Goal: Task Accomplishment & Management: Complete application form

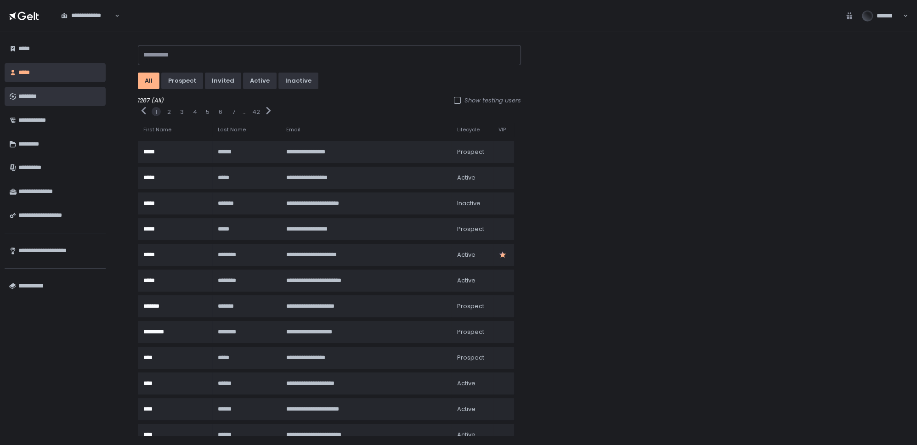
click at [60, 96] on div "********" at bounding box center [59, 97] width 83 height 16
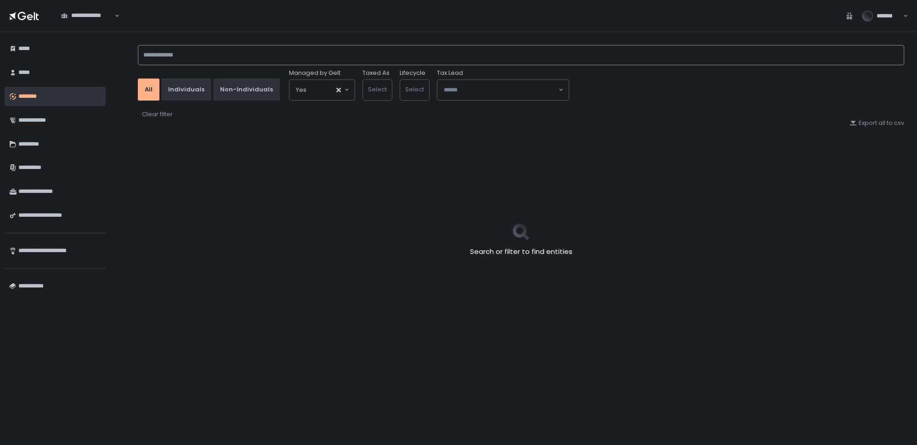
click at [176, 55] on input at bounding box center [521, 55] width 766 height 20
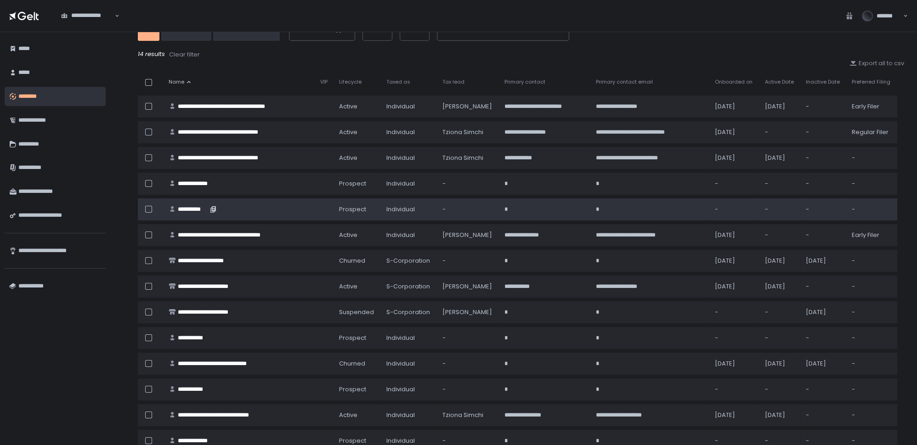
scroll to position [68, 0]
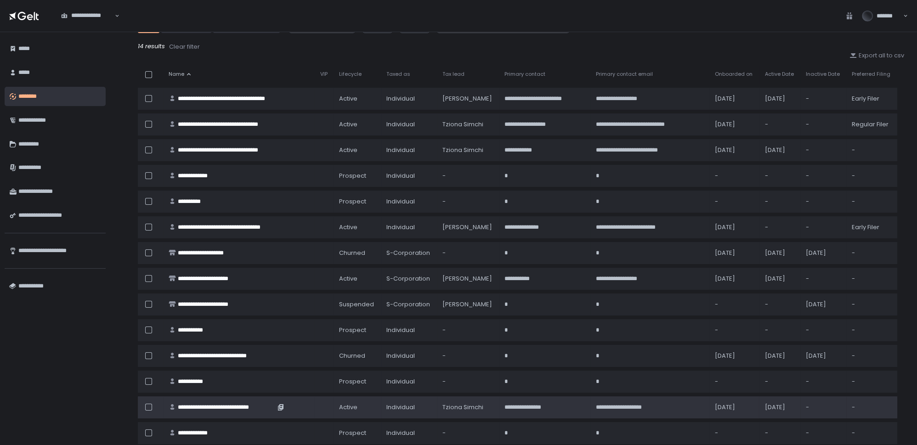
type input "****"
click at [236, 403] on div "**********" at bounding box center [226, 407] width 97 height 8
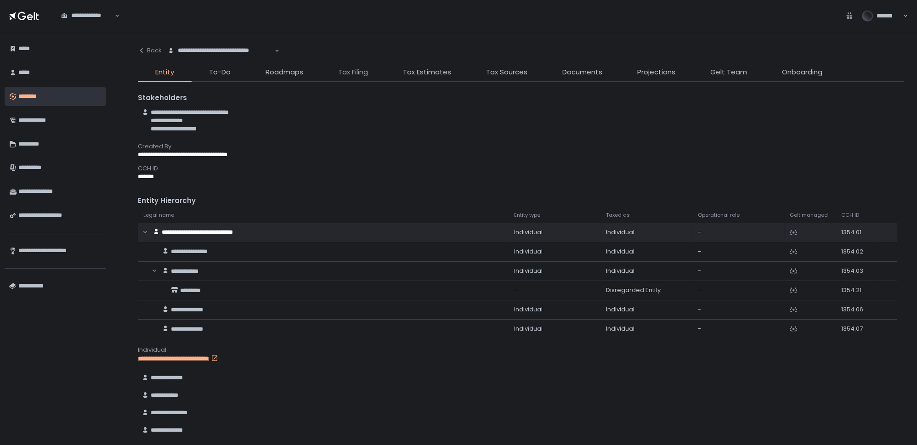
click at [338, 75] on span "Tax Filing" at bounding box center [353, 72] width 30 height 11
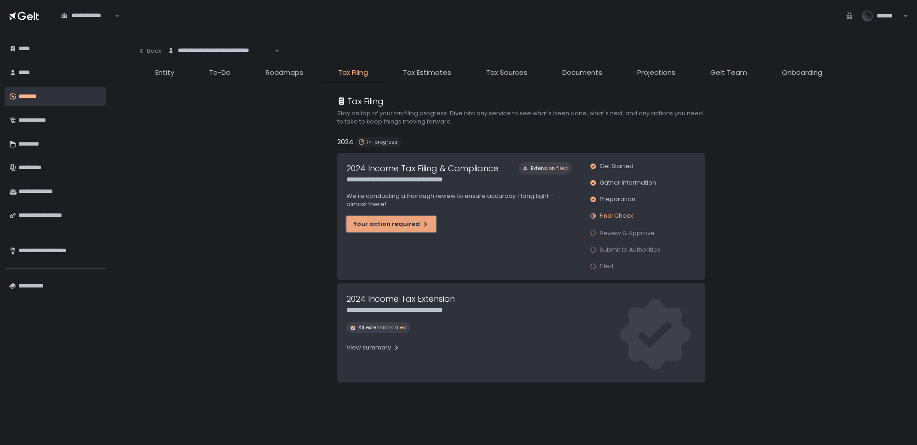
click at [400, 228] on button "Your action required" at bounding box center [391, 224] width 90 height 17
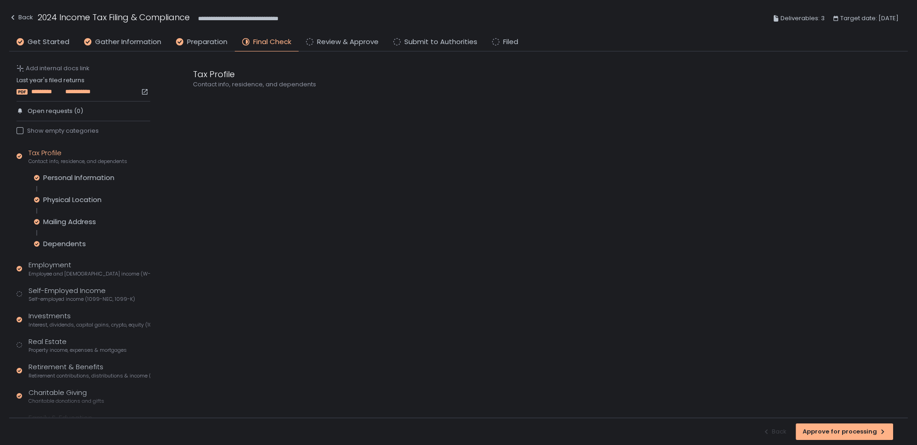
click at [53, 92] on span "*********" at bounding box center [47, 92] width 32 height 8
click at [47, 294] on div "Self-Employed Income Self-employed income (1099-NEC, 1099-K)" at bounding box center [81, 294] width 107 height 17
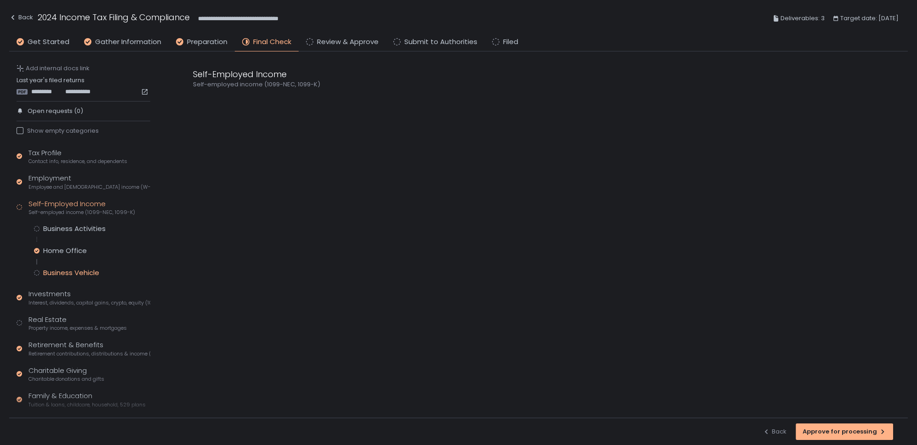
click at [58, 272] on div "Business Vehicle" at bounding box center [71, 272] width 56 height 9
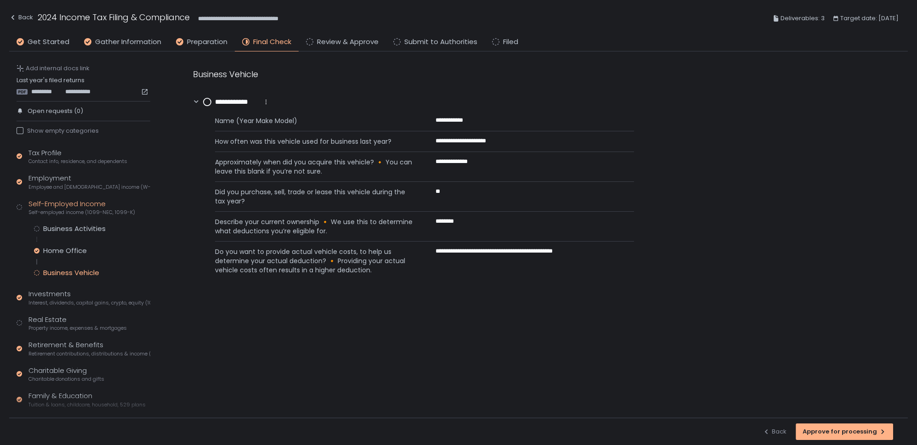
click at [266, 103] on icon at bounding box center [265, 101] width 7 height 7
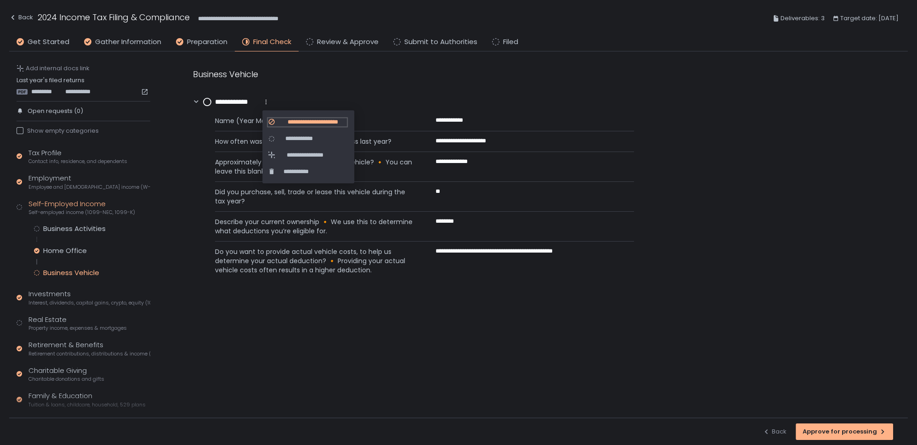
click at [287, 124] on span "**********" at bounding box center [313, 122] width 68 height 8
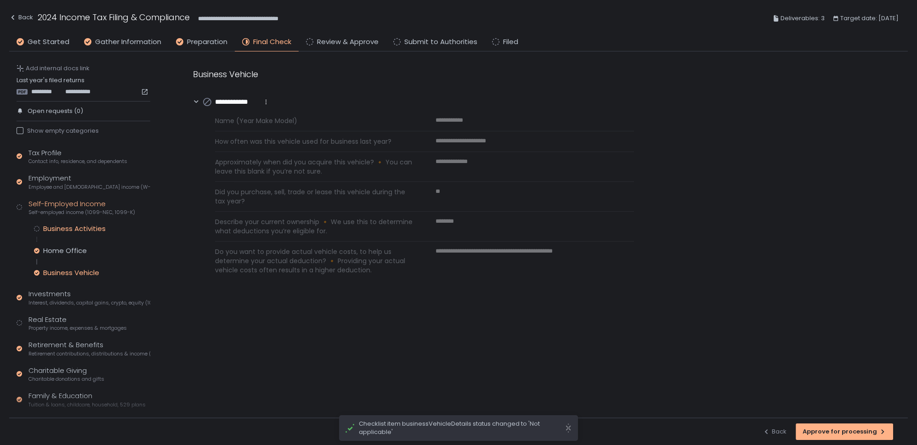
click at [75, 222] on div "Tax Profile Contact info, residence, and dependents Employment Employee and [DE…" at bounding box center [84, 317] width 134 height 339
click at [75, 226] on div "Business Activities" at bounding box center [74, 228] width 62 height 9
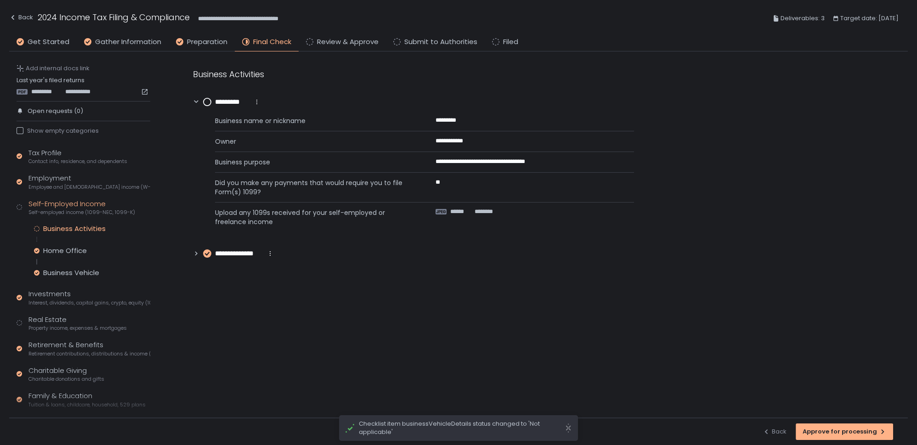
drag, startPoint x: 206, startPoint y: 101, endPoint x: 200, endPoint y: 116, distance: 15.9
click at [206, 101] on circle at bounding box center [207, 101] width 7 height 7
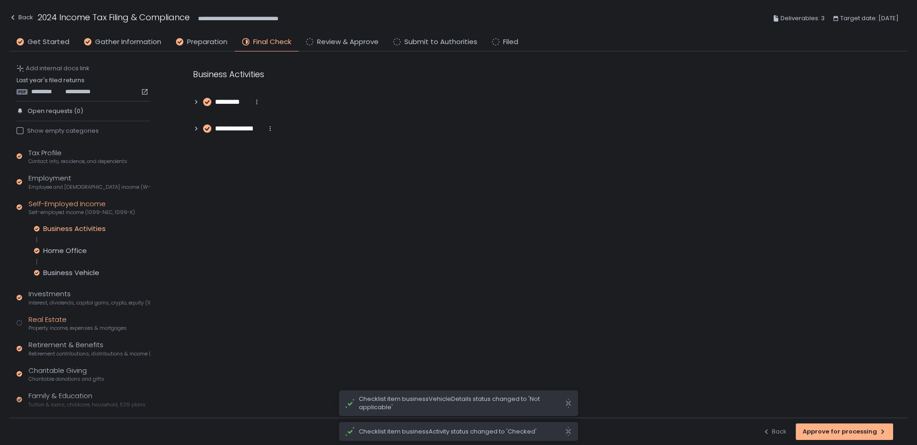
click at [48, 316] on div "Real Estate Property income, expenses & mortgages" at bounding box center [77, 323] width 98 height 17
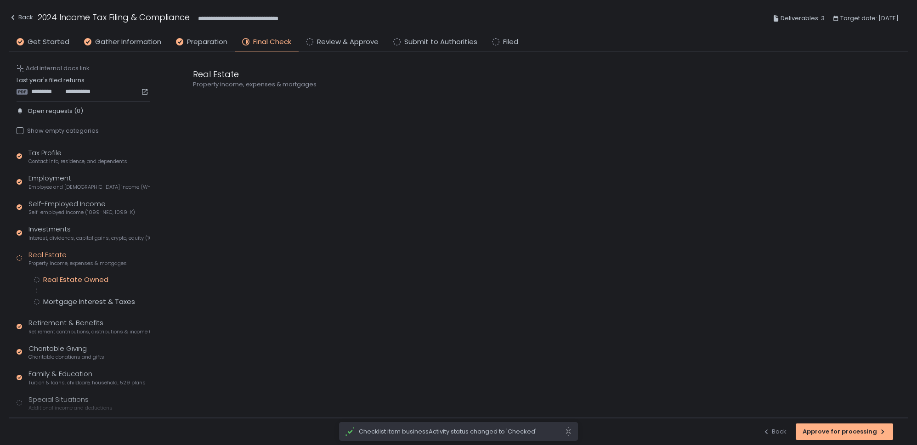
click at [72, 277] on div "Real Estate Owned" at bounding box center [75, 279] width 65 height 9
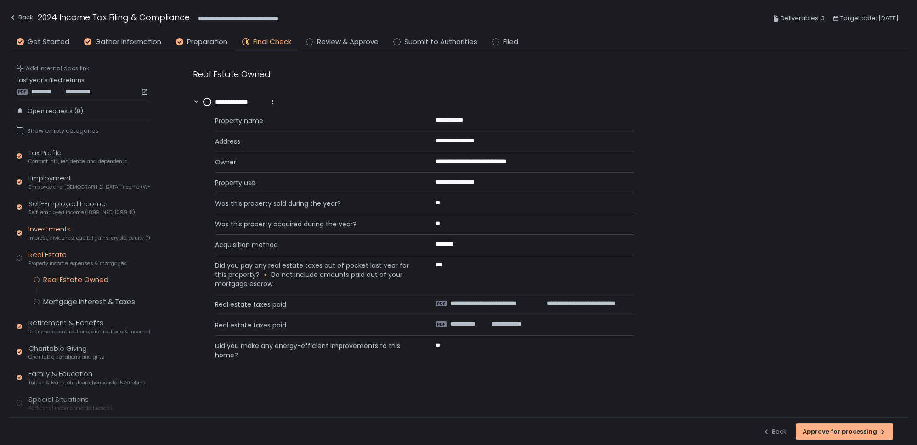
click at [68, 228] on div "Investments Interest, dividends, capital gains, crypto, equity (1099s, K-1s)" at bounding box center [89, 232] width 122 height 17
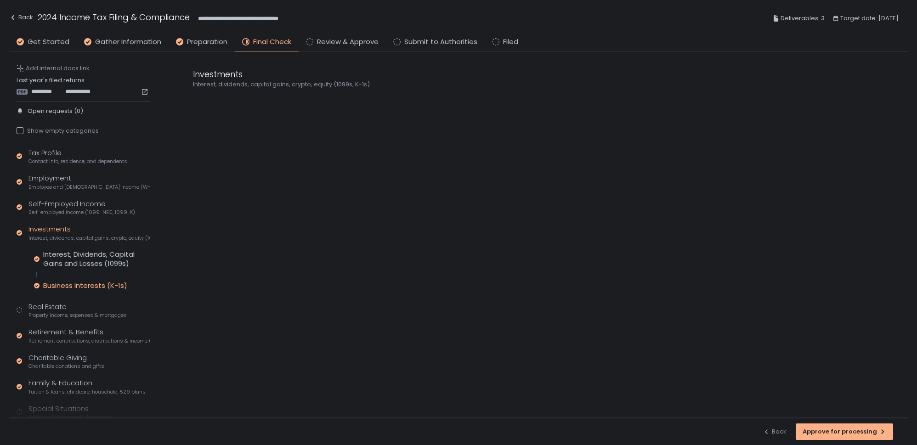
click at [94, 284] on div "Business Interests (K-1s)" at bounding box center [85, 285] width 84 height 9
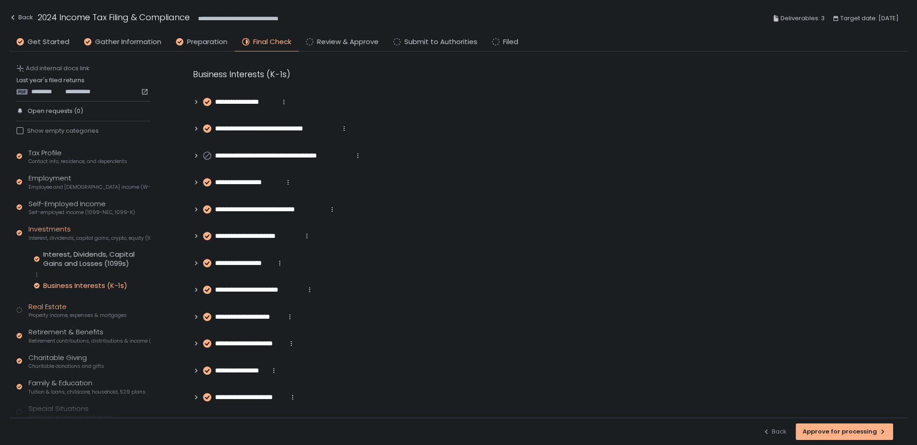
click at [57, 317] on span "Property income, expenses & mortgages" at bounding box center [77, 315] width 98 height 7
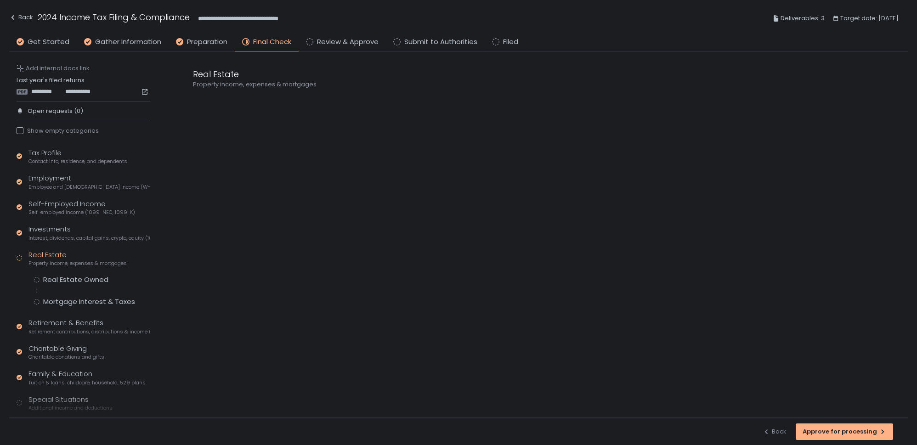
click at [64, 284] on div "Real Estate Owned Mortgage Interest & Taxes" at bounding box center [92, 290] width 116 height 31
click at [64, 277] on div "Real Estate Owned" at bounding box center [75, 279] width 65 height 9
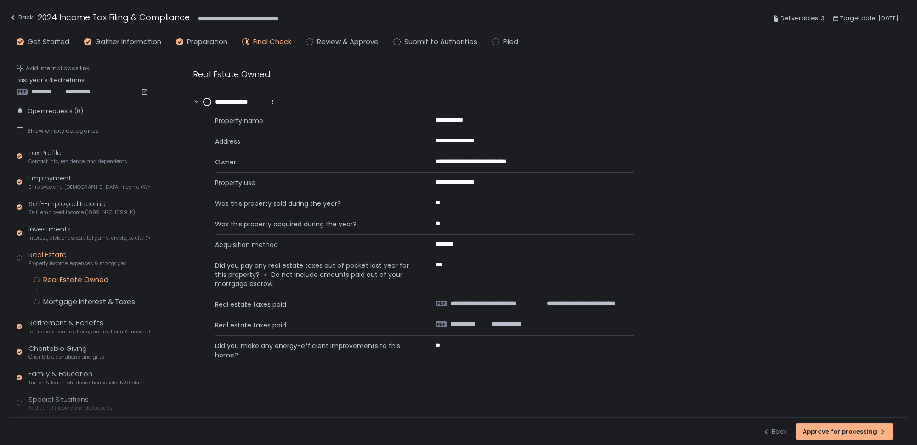
click at [209, 101] on circle at bounding box center [207, 101] width 7 height 7
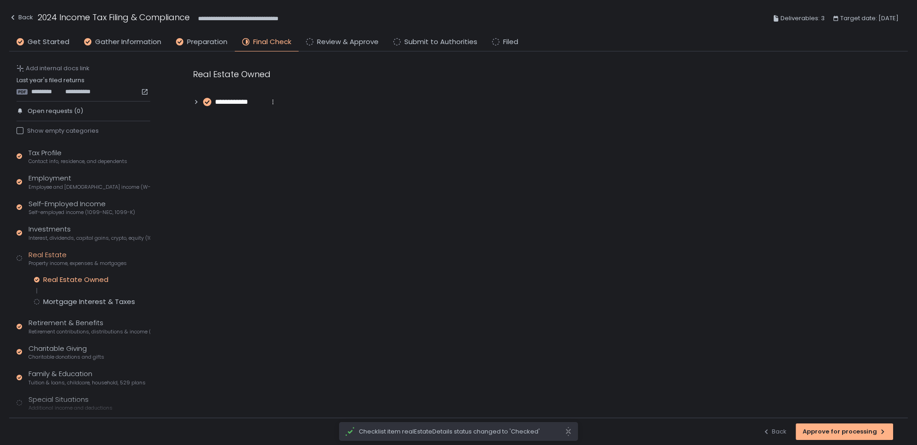
click at [76, 297] on div "Mortgage Interest & Taxes" at bounding box center [89, 301] width 92 height 9
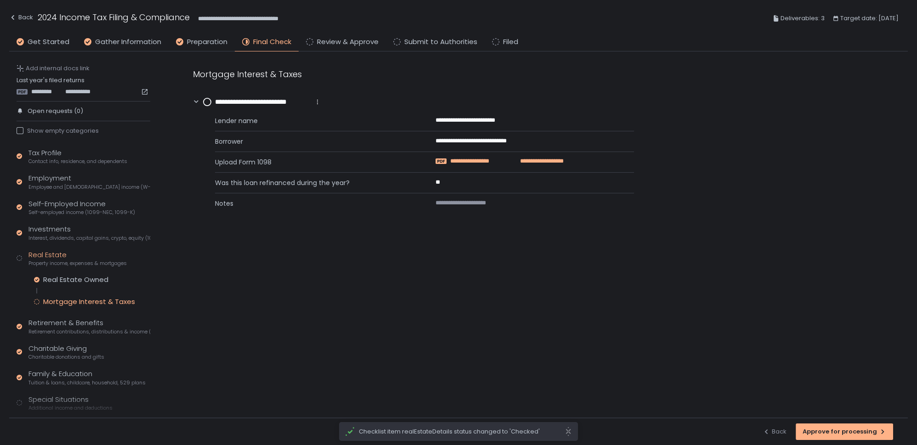
click at [465, 159] on span "**********" at bounding box center [480, 161] width 61 height 8
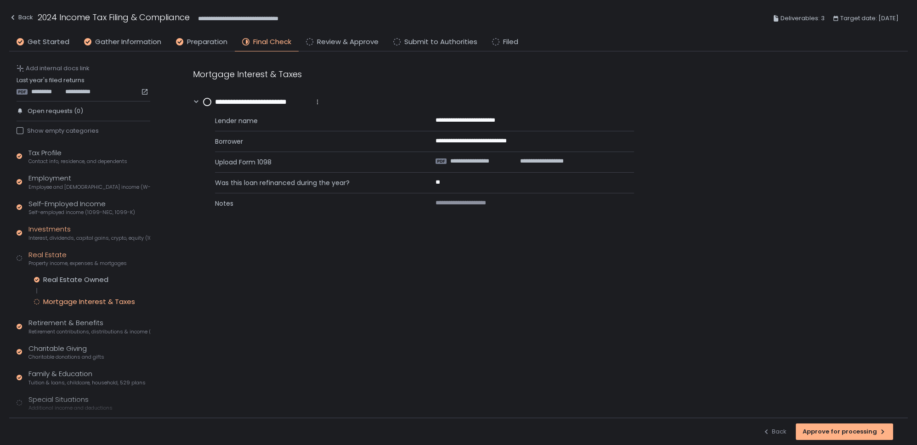
click at [41, 232] on div "Investments Interest, dividends, capital gains, crypto, equity (1099s, K-1s)" at bounding box center [89, 232] width 122 height 17
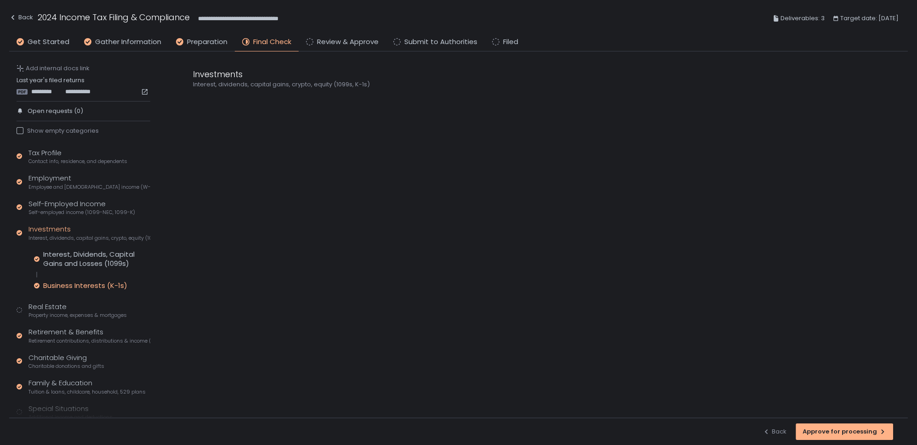
click at [67, 283] on div "Business Interests (K-1s)" at bounding box center [85, 285] width 84 height 9
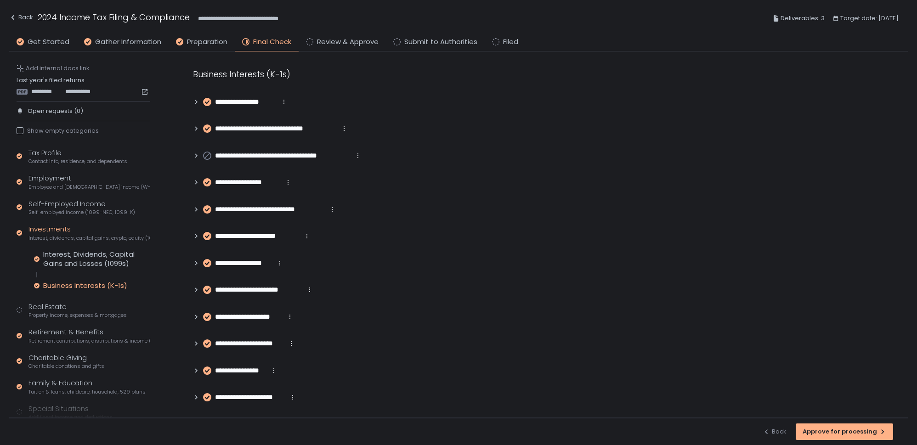
click at [193, 372] on icon at bounding box center [196, 371] width 6 height 6
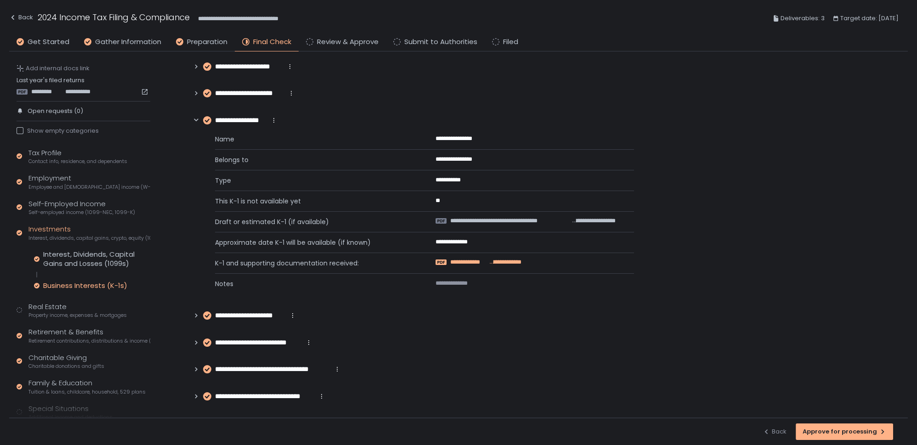
click at [475, 260] on span "**********" at bounding box center [469, 262] width 38 height 8
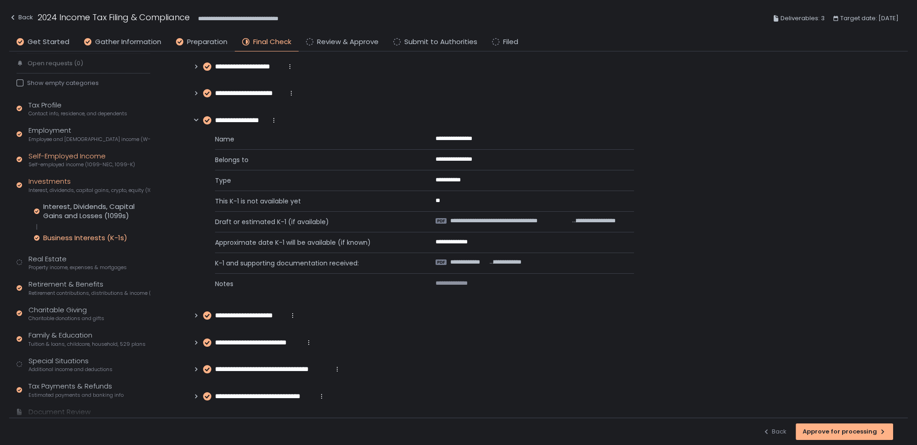
scroll to position [73, 0]
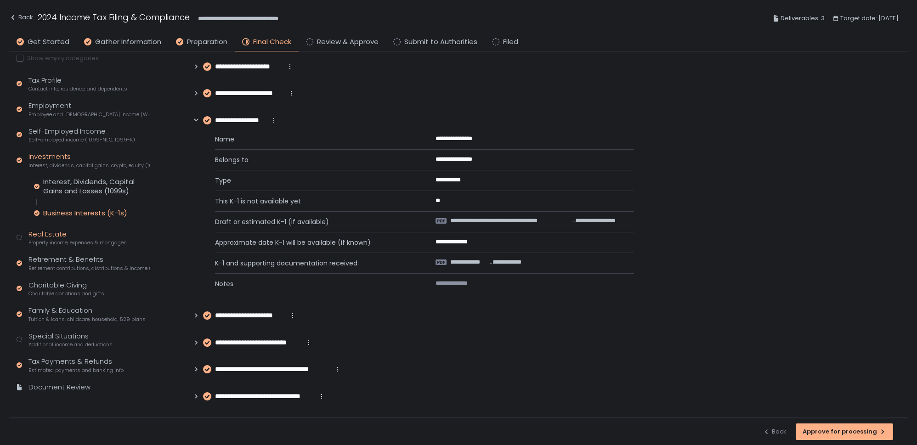
click at [48, 237] on div "Real Estate Property income, expenses & mortgages" at bounding box center [77, 237] width 98 height 17
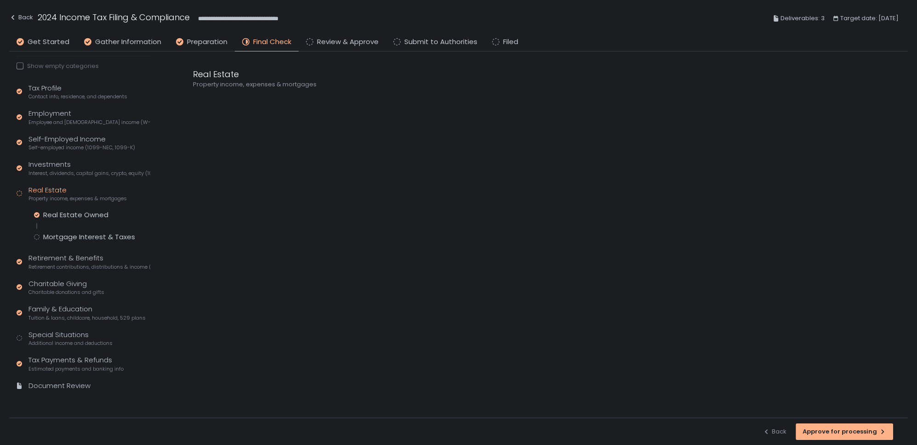
scroll to position [64, 0]
click at [51, 235] on div "Mortgage Interest & Taxes" at bounding box center [89, 237] width 92 height 9
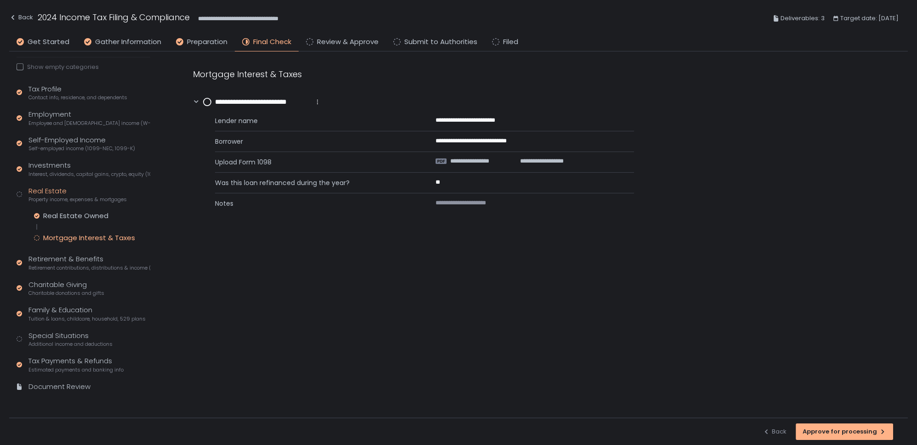
click at [209, 104] on circle at bounding box center [207, 101] width 7 height 7
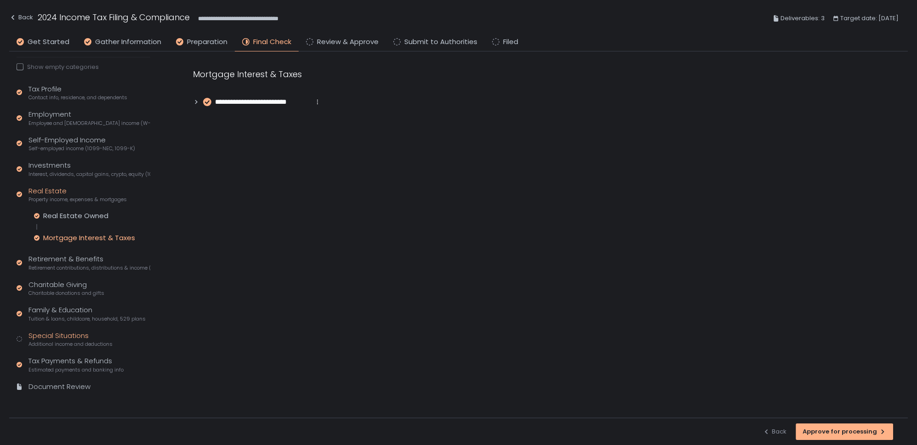
scroll to position [63, 0]
click at [65, 333] on div "Special Situations Additional income and deductions" at bounding box center [70, 339] width 84 height 17
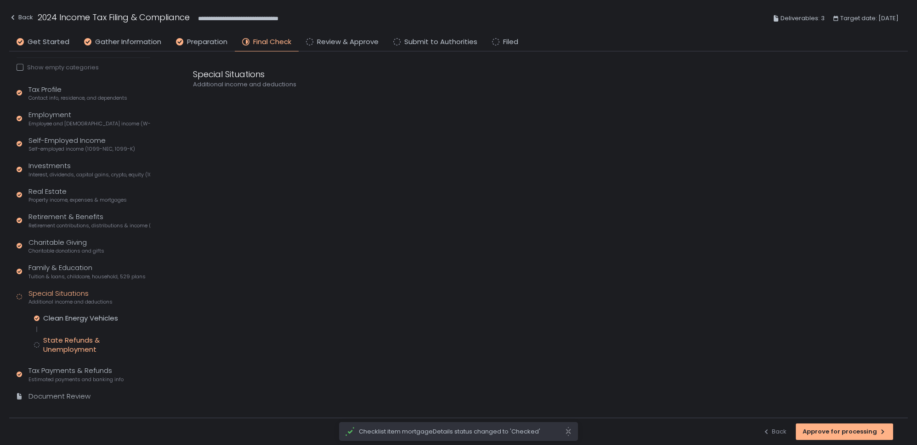
click at [65, 344] on div "State Refunds & Unemployment" at bounding box center [96, 345] width 107 height 18
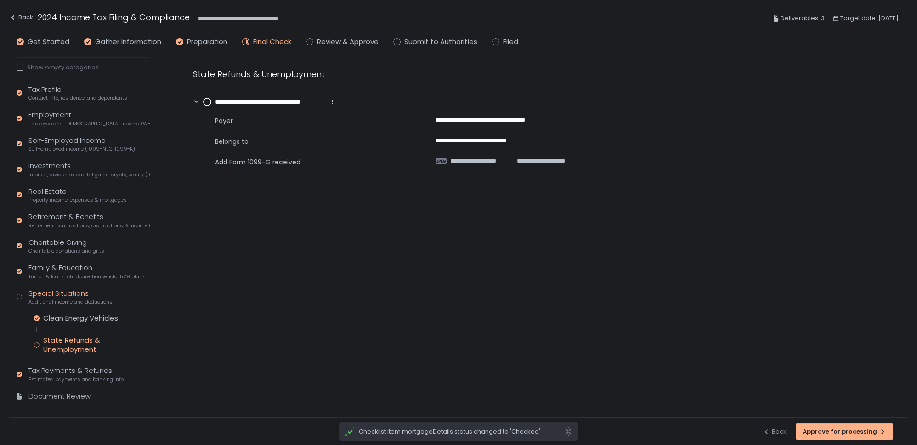
click at [208, 102] on circle at bounding box center [207, 101] width 7 height 7
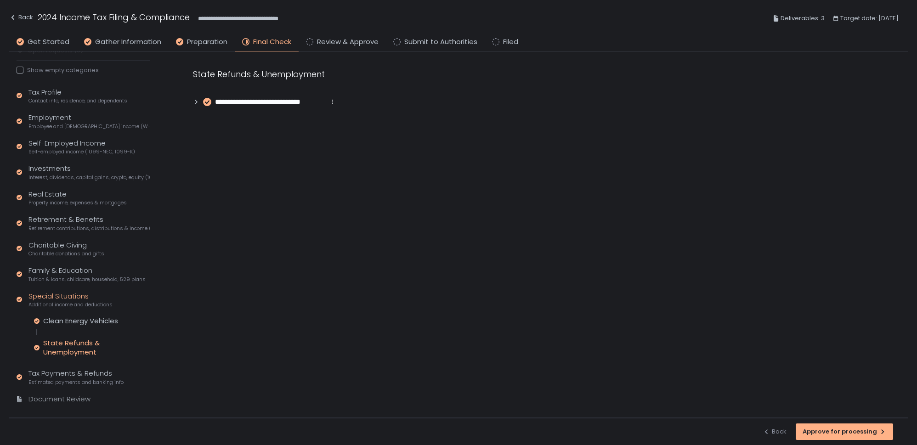
scroll to position [73, 0]
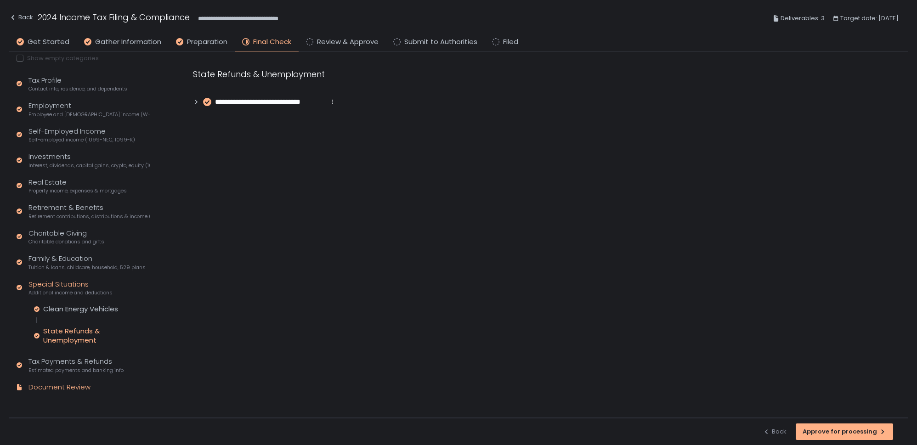
click at [40, 387] on div "Document Review" at bounding box center [59, 387] width 62 height 11
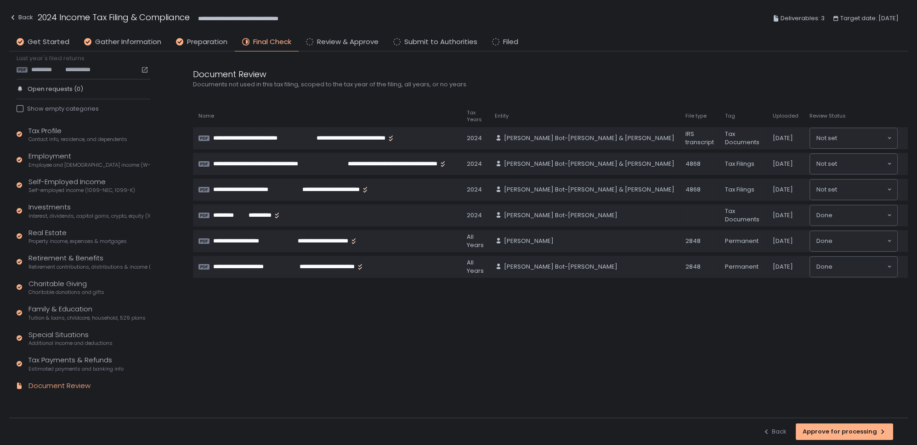
scroll to position [21, 0]
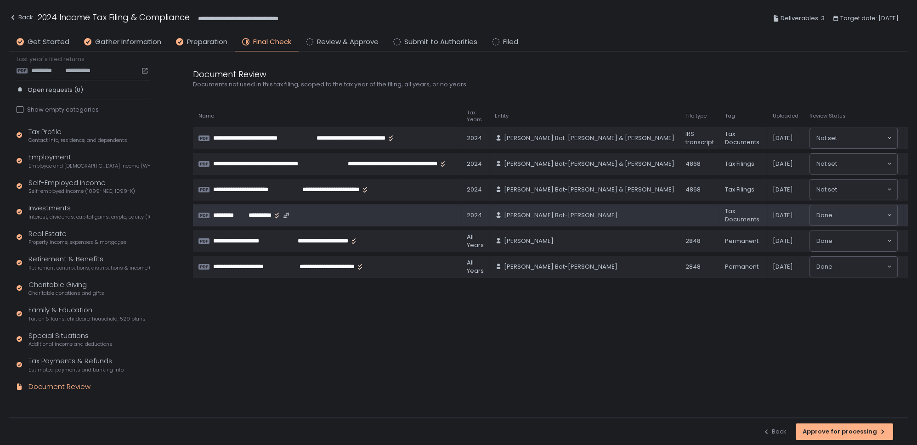
click at [239, 219] on td "**********" at bounding box center [327, 215] width 268 height 22
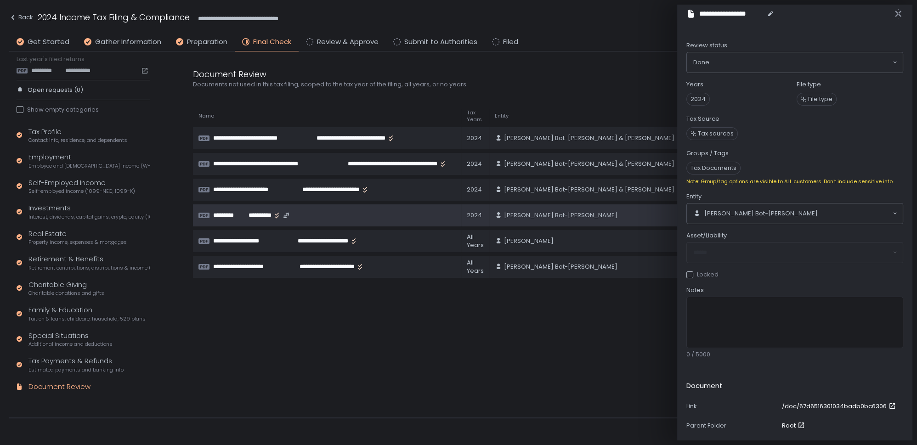
click at [250, 214] on span "**********" at bounding box center [258, 215] width 27 height 8
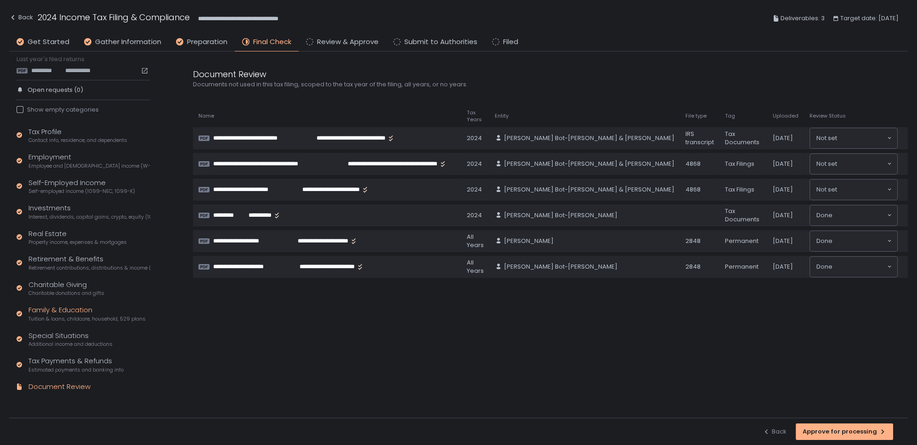
click at [63, 313] on div "Family & Education Tuition & loans, childcare, household, 529 plans" at bounding box center [86, 313] width 117 height 17
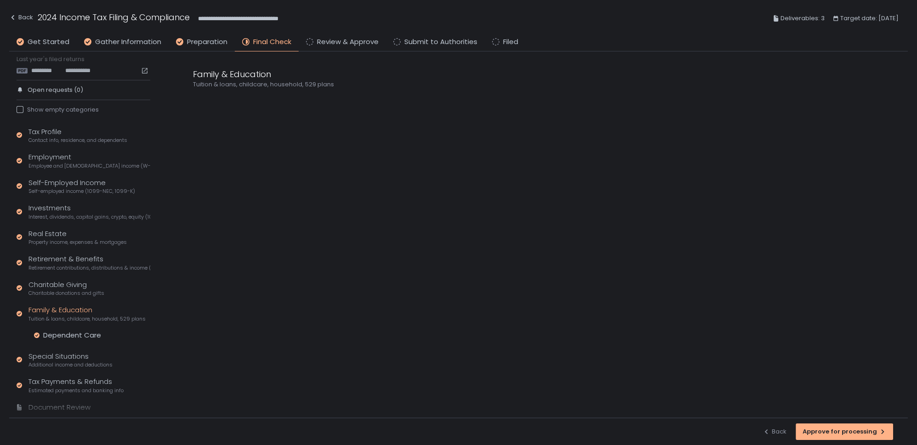
scroll to position [41, 0]
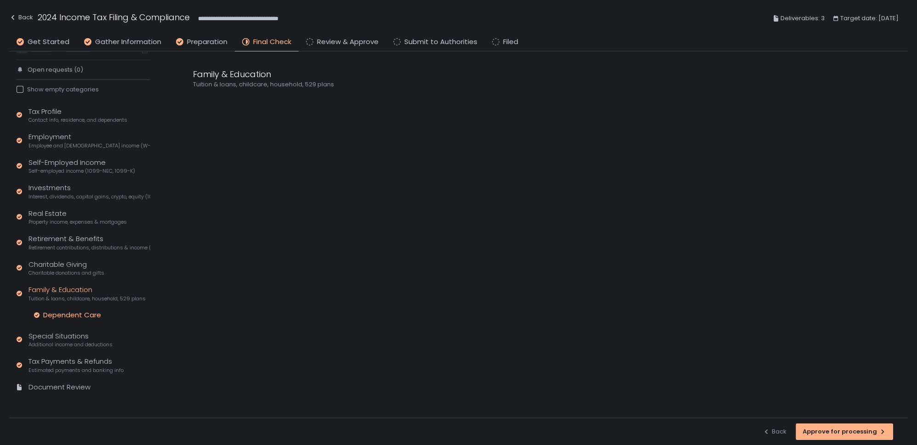
click at [64, 314] on div "Dependent Care" at bounding box center [72, 315] width 58 height 9
click at [195, 103] on icon at bounding box center [196, 102] width 2 height 4
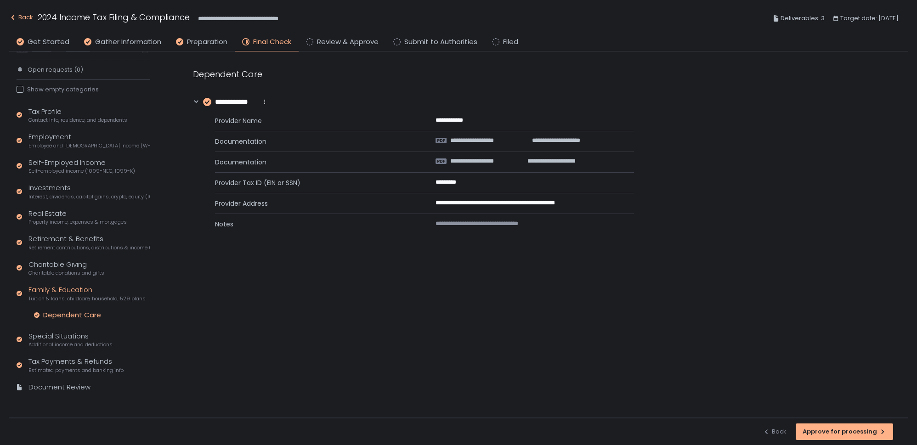
click at [15, 16] on icon "button" at bounding box center [12, 17] width 7 height 7
